Goal: Task Accomplishment & Management: Manage account settings

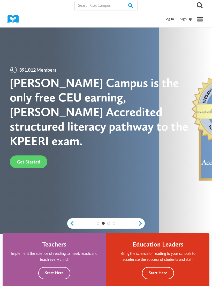
click at [169, 19] on link "Log In" at bounding box center [169, 19] width 15 height 10
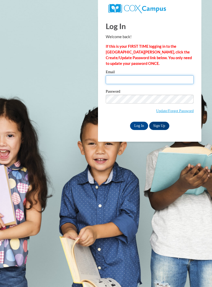
click at [169, 82] on input "Email" at bounding box center [150, 79] width 88 height 9
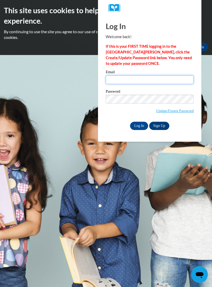
type input "lexii124@yahoo.com"
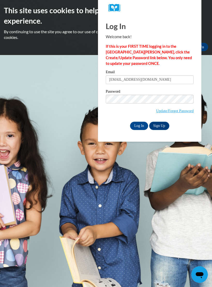
click at [139, 125] on input "Log In" at bounding box center [139, 126] width 18 height 8
click at [140, 125] on input "Log In" at bounding box center [139, 126] width 18 height 8
click at [140, 126] on input "Log In" at bounding box center [139, 126] width 18 height 8
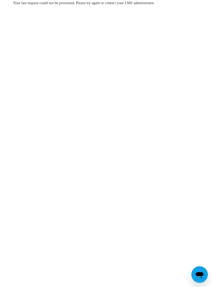
click at [198, 275] on icon "Open messaging window" at bounding box center [200, 275] width 8 height 6
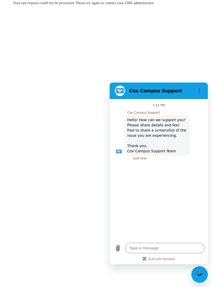
type textarea "x"
click at [50, 63] on body "Your last request could not be processed. Please try again or contact your LMS …" at bounding box center [106, 143] width 212 height 287
click at [37, 32] on div "Your last request could not be processed. Please try again or contact your LMS …" at bounding box center [106, 18] width 194 height 37
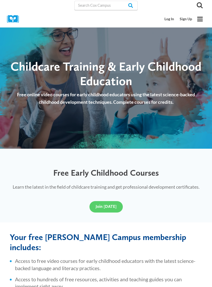
click at [205, 17] on button "Toggle Menu" at bounding box center [200, 19] width 10 height 10
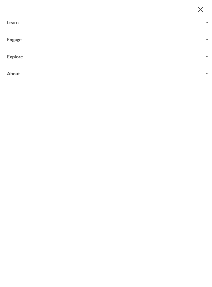
click at [195, 24] on button "Toggle child menu Expand" at bounding box center [106, 22] width 212 height 17
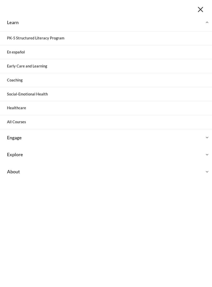
click at [158, 62] on link "Early Care and Learning" at bounding box center [106, 66] width 212 height 14
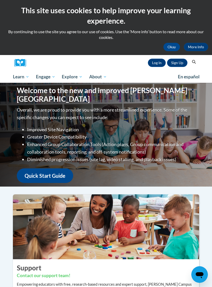
click at [0, 0] on span "All Courses" at bounding box center [0, 0] width 0 height 0
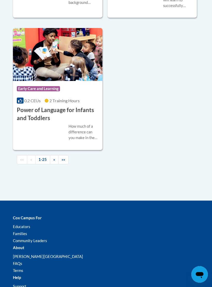
scroll to position [1852, 0]
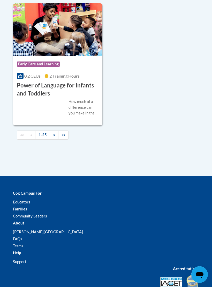
click at [53, 130] on link "»" at bounding box center [54, 134] width 9 height 9
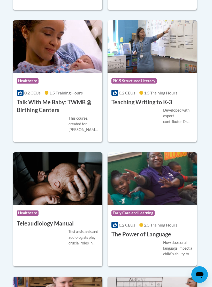
scroll to position [1110, 0]
